Goal: Navigation & Orientation: Find specific page/section

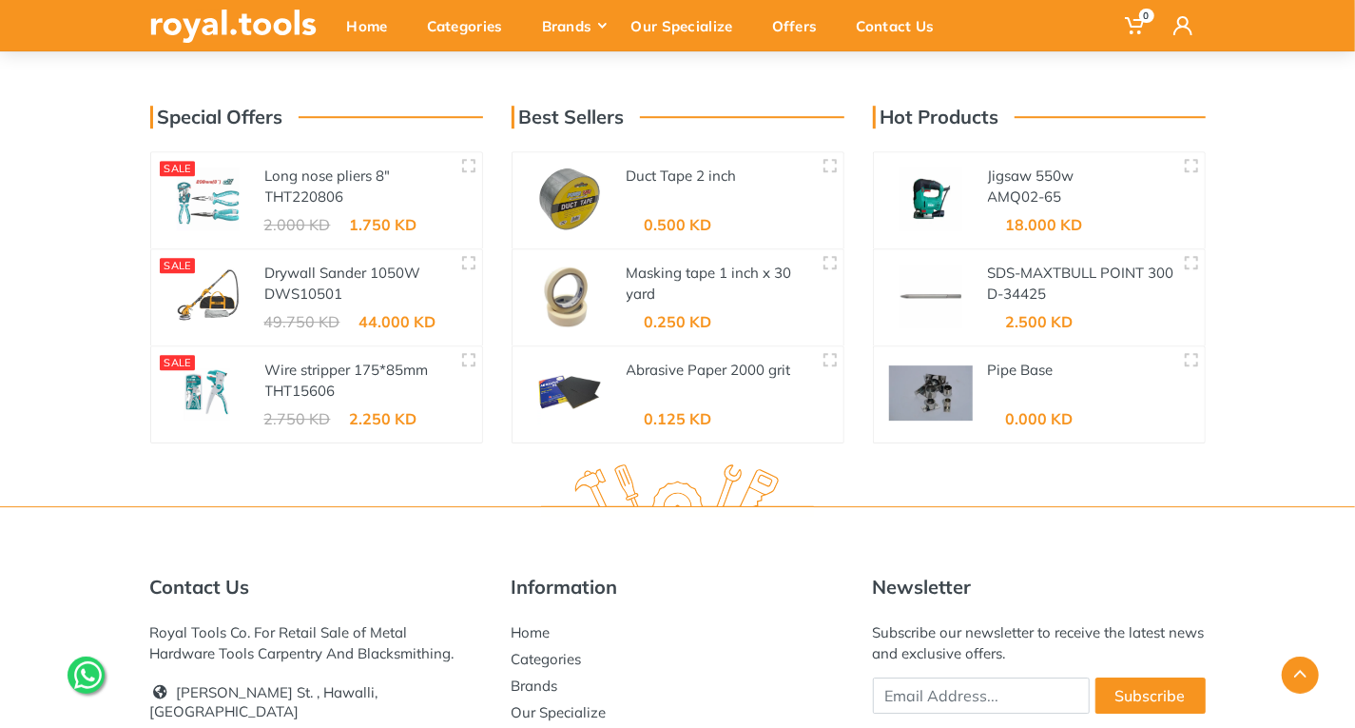
scroll to position [3346, 0]
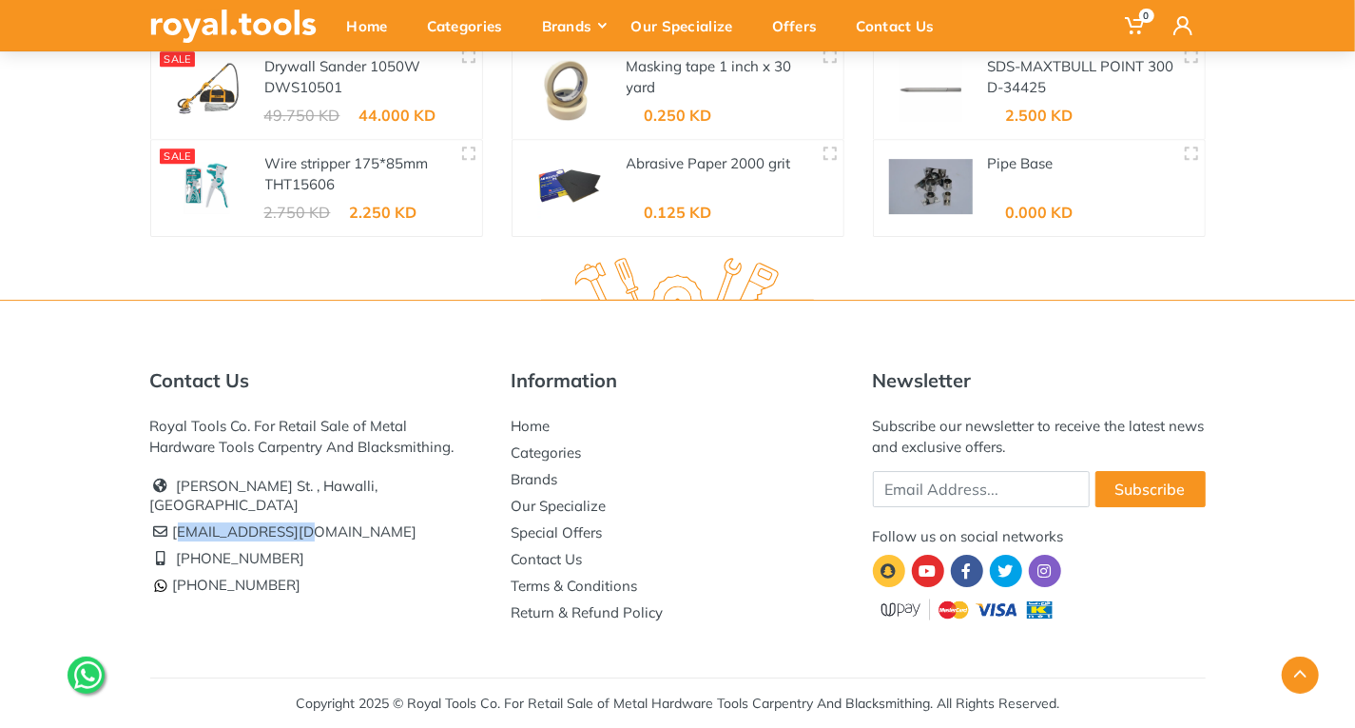
drag, startPoint x: 317, startPoint y: 509, endPoint x: 175, endPoint y: 513, distance: 141.8
click at [175, 518] on li "[EMAIL_ADDRESS][DOMAIN_NAME]" at bounding box center [316, 531] width 333 height 27
copy li "[EMAIL_ADDRESS][DOMAIN_NAME]"
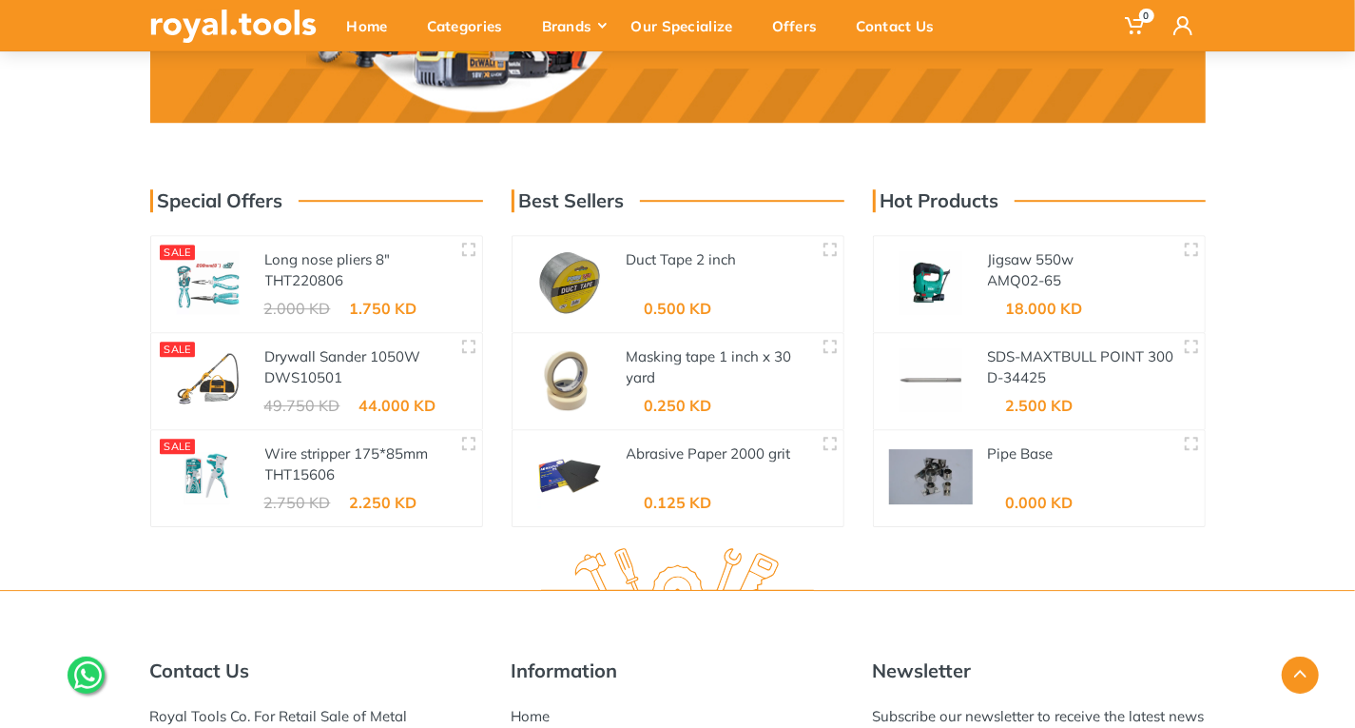
scroll to position [3061, 0]
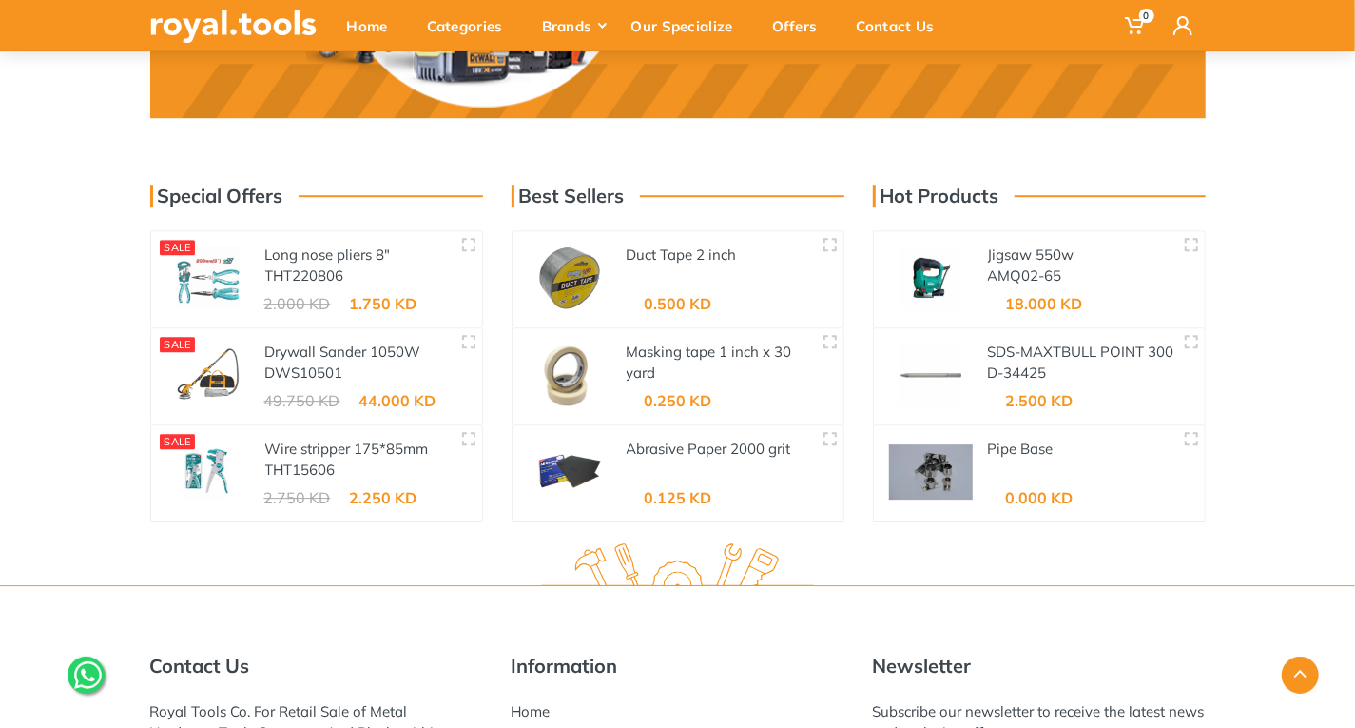
click at [241, 395] on img at bounding box center [208, 374] width 84 height 63
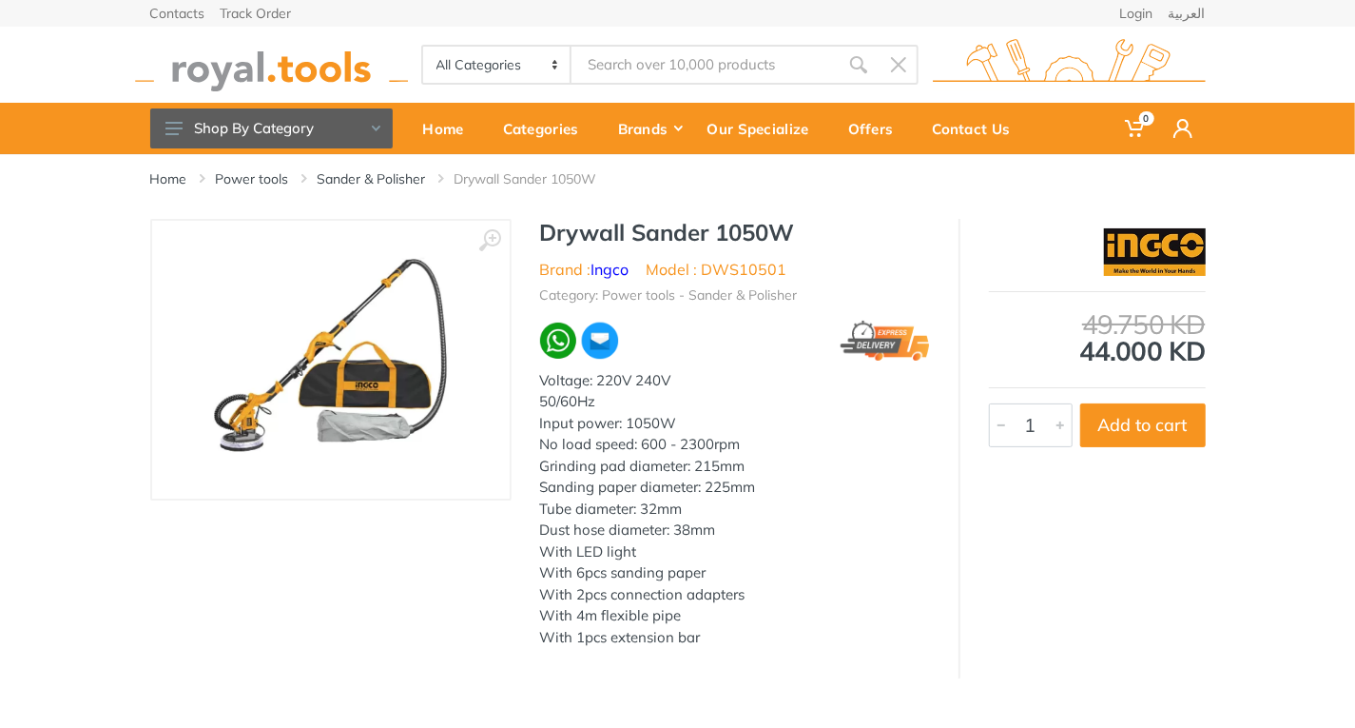
click at [398, 380] on img at bounding box center [331, 360] width 240 height 240
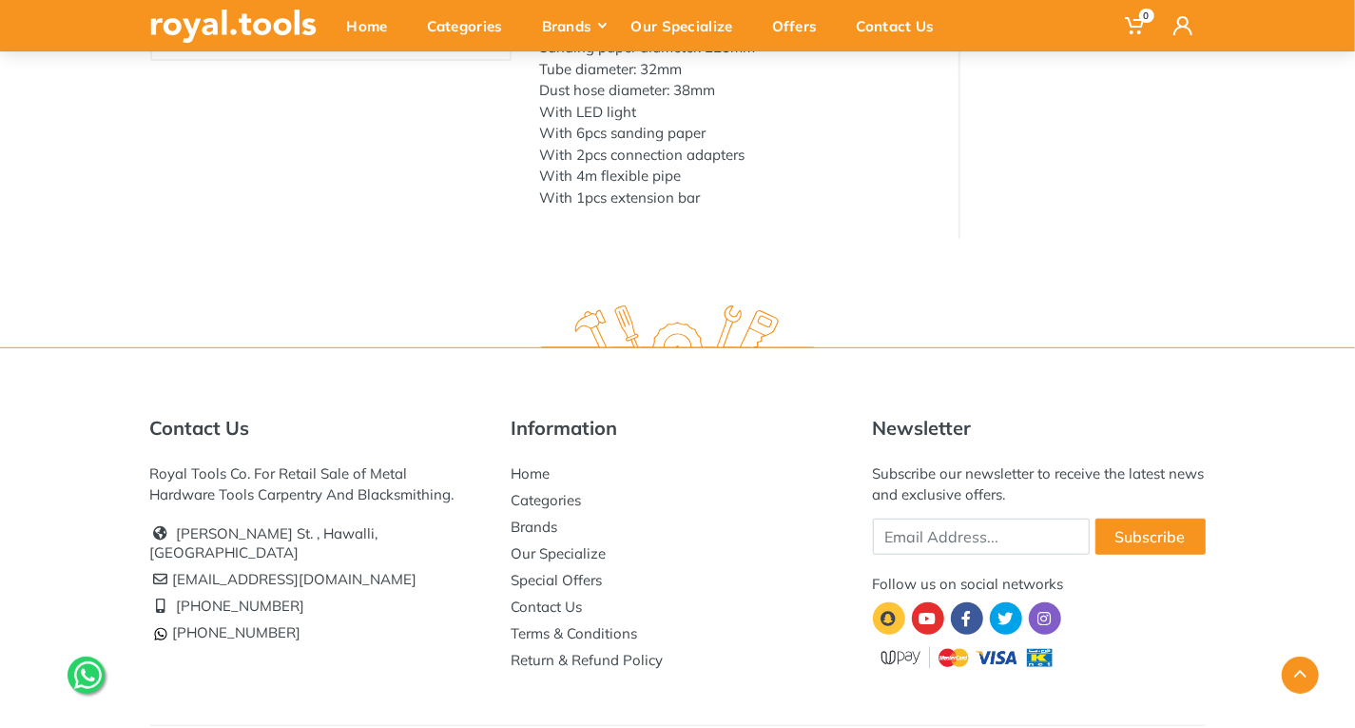
scroll to position [488, 0]
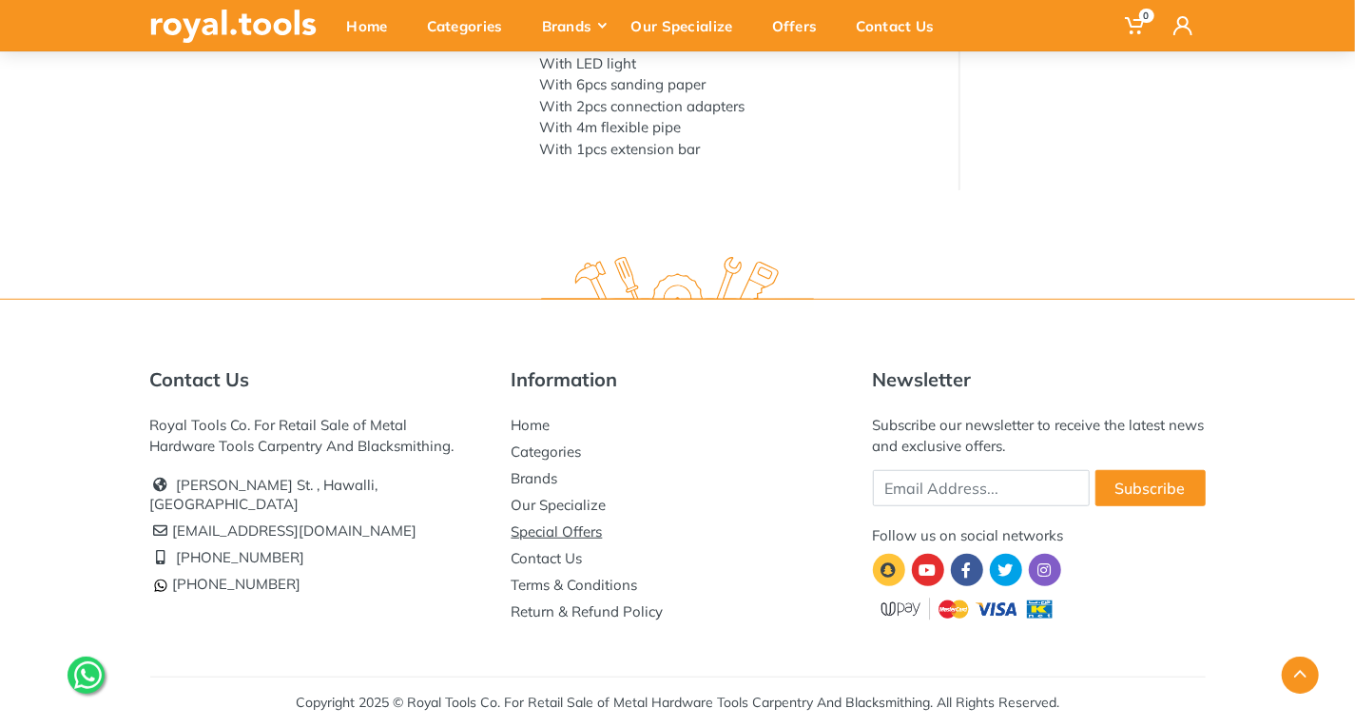
click at [581, 537] on link "Special Offers" at bounding box center [557, 531] width 91 height 18
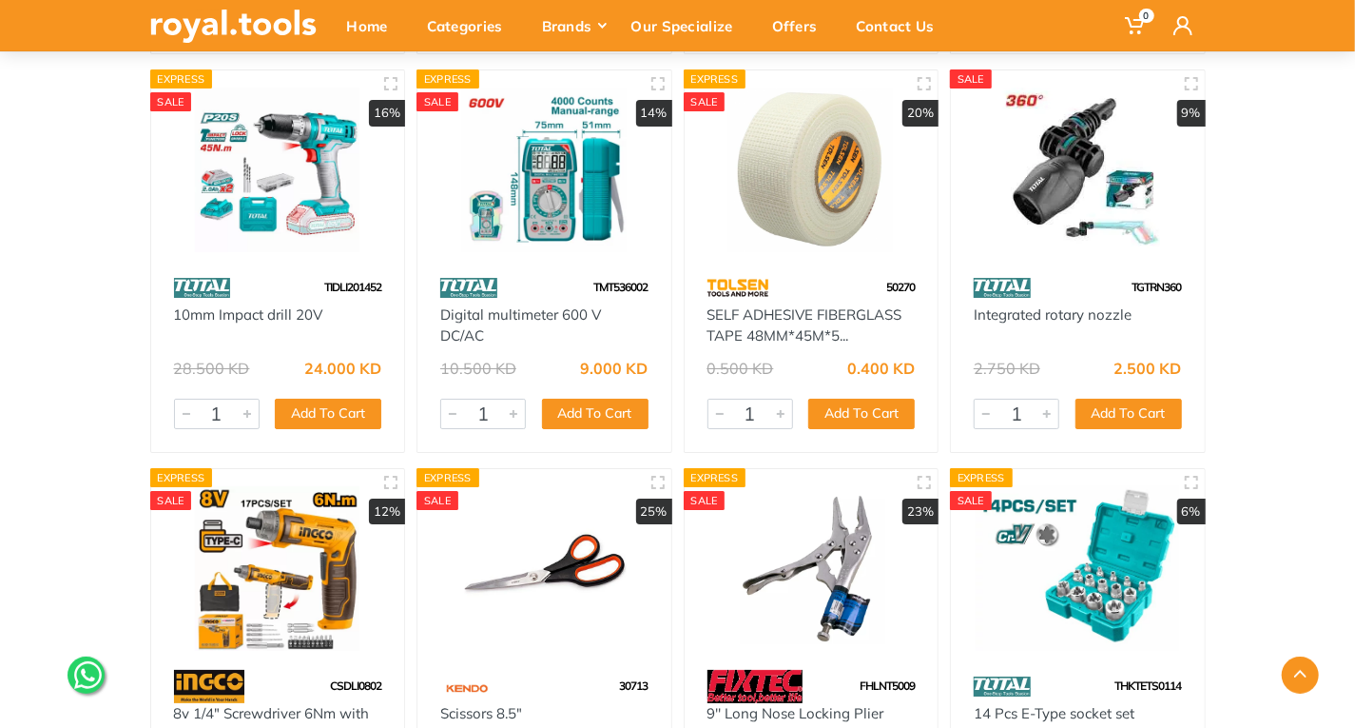
scroll to position [40406, 0]
